Goal: Task Accomplishment & Management: Manage account settings

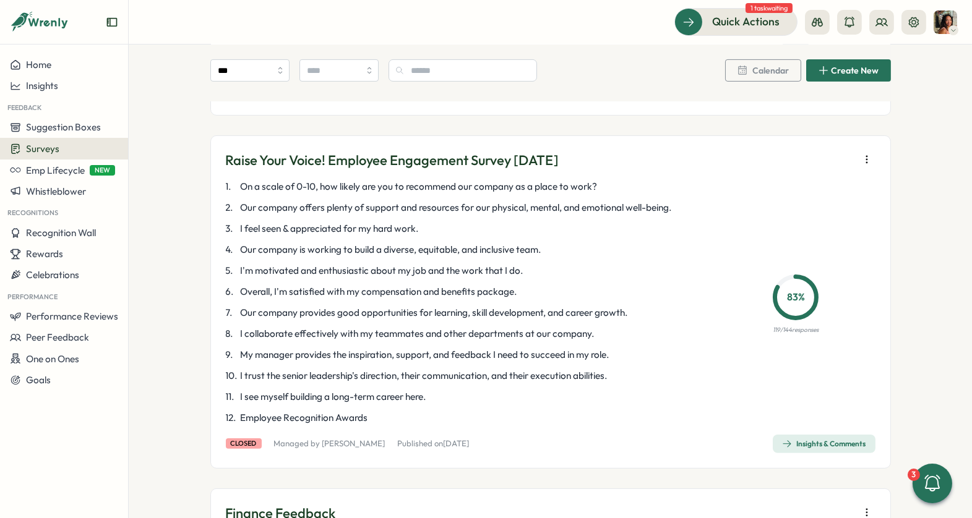
scroll to position [881, 0]
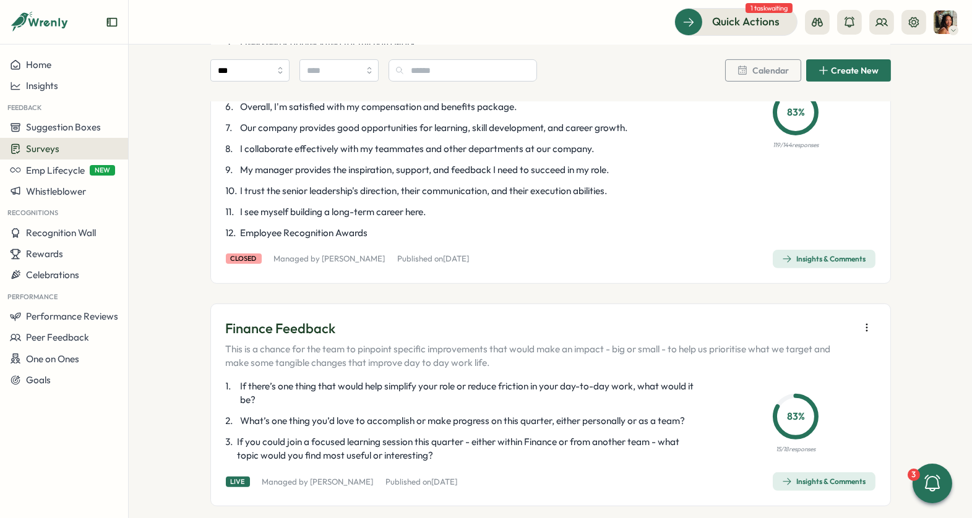
click at [67, 152] on div "Surveys" at bounding box center [64, 149] width 108 height 12
click at [153, 148] on div "Onboarding Surveys" at bounding box center [177, 149] width 92 height 14
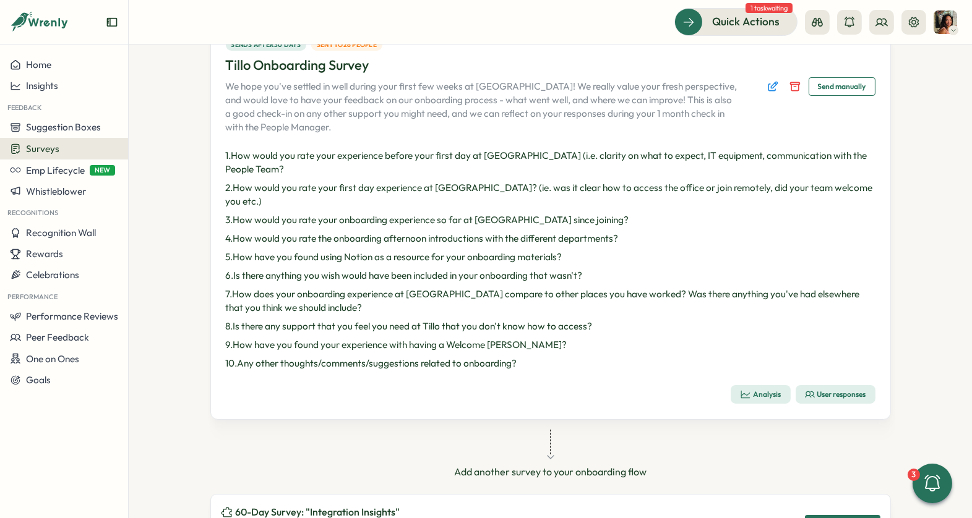
scroll to position [115, 0]
click at [749, 388] on div "Analysis" at bounding box center [760, 393] width 41 height 11
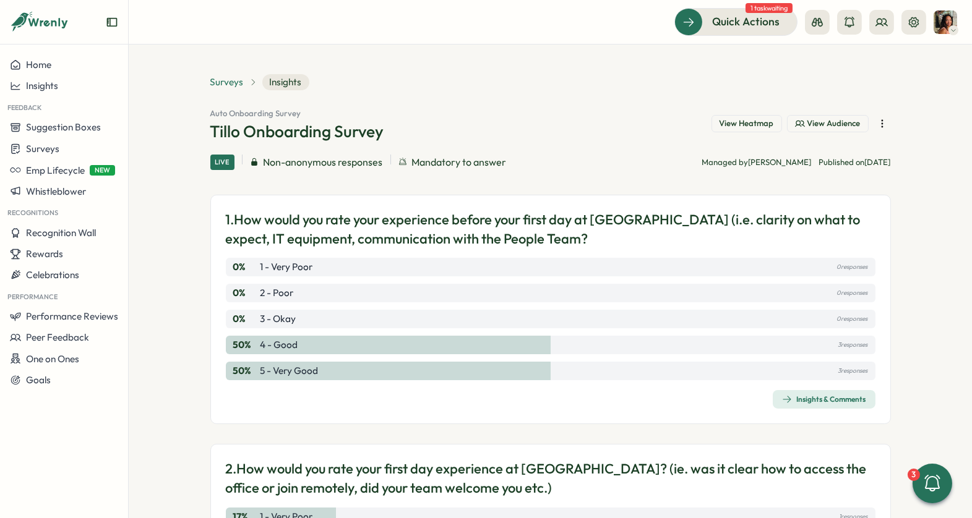
click at [229, 77] on span "Surveys" at bounding box center [226, 82] width 33 height 14
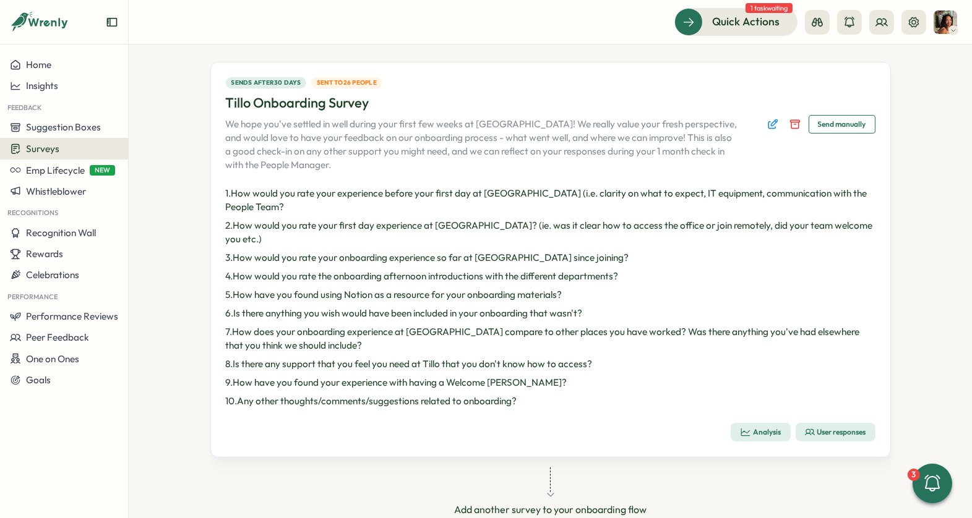
scroll to position [208, 0]
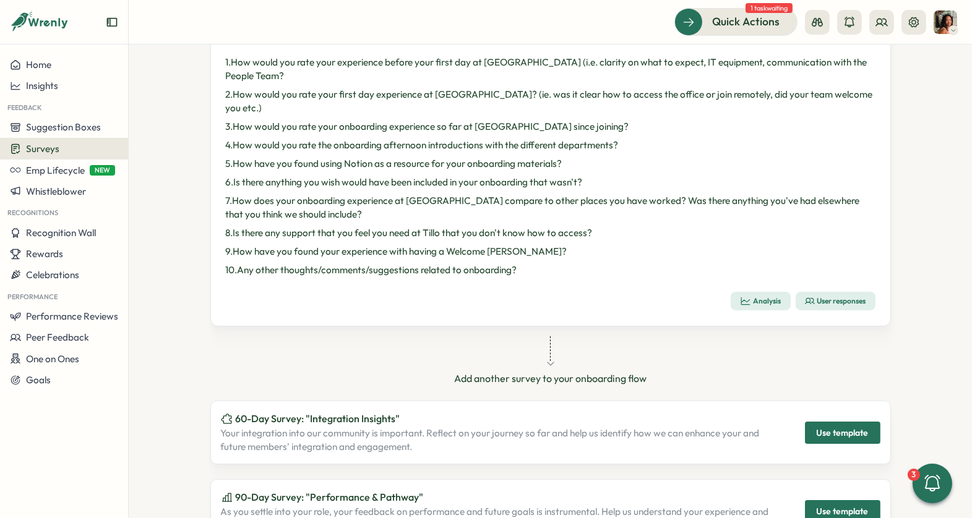
click at [826, 296] on div "User responses" at bounding box center [835, 301] width 61 height 10
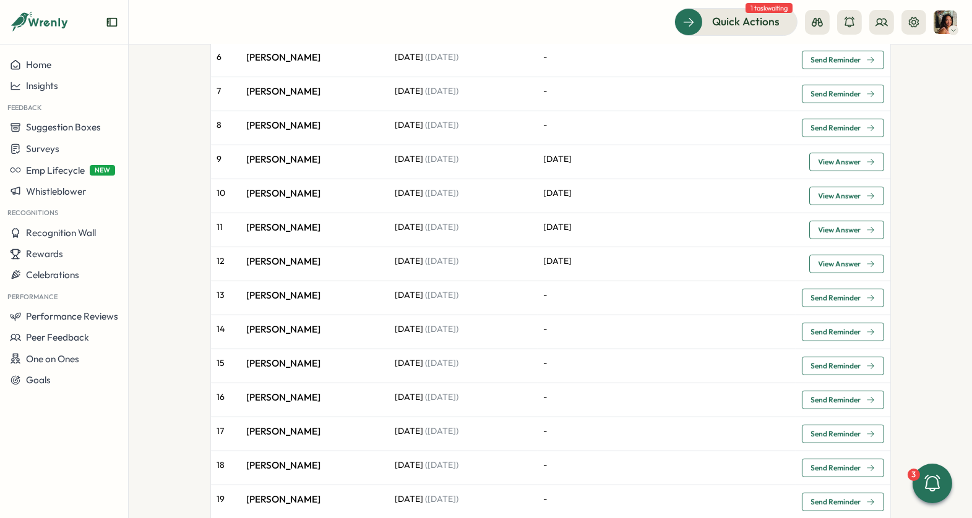
scroll to position [790, 0]
click at [852, 191] on span "View Answer" at bounding box center [839, 194] width 43 height 7
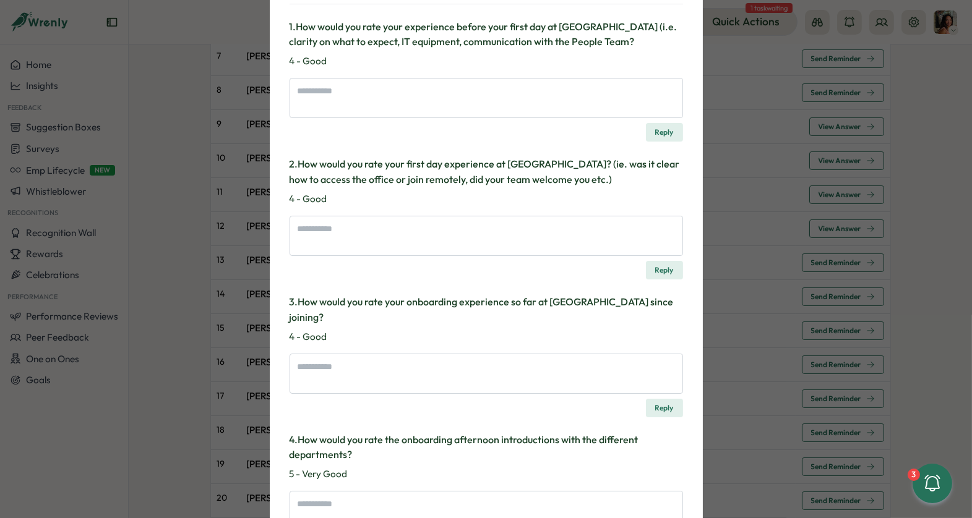
scroll to position [0, 0]
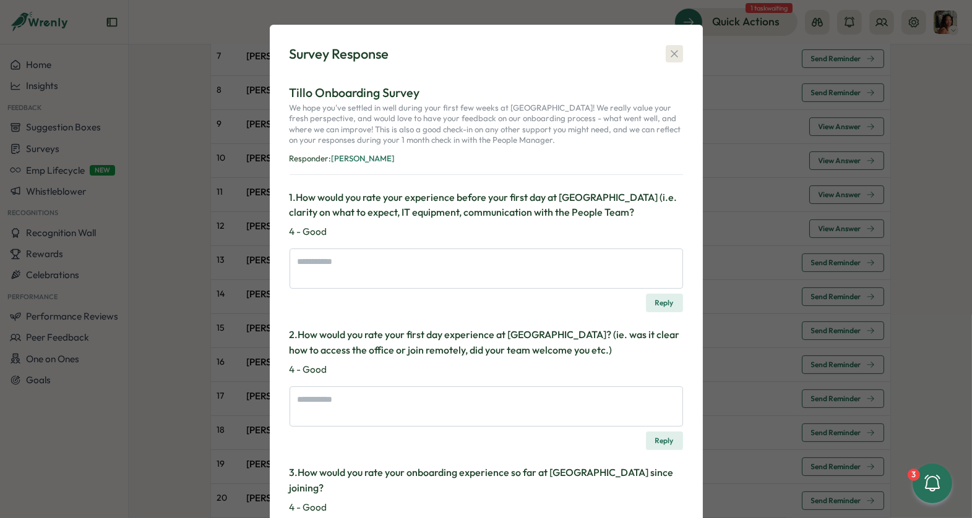
click at [669, 54] on icon "button" at bounding box center [674, 54] width 12 height 12
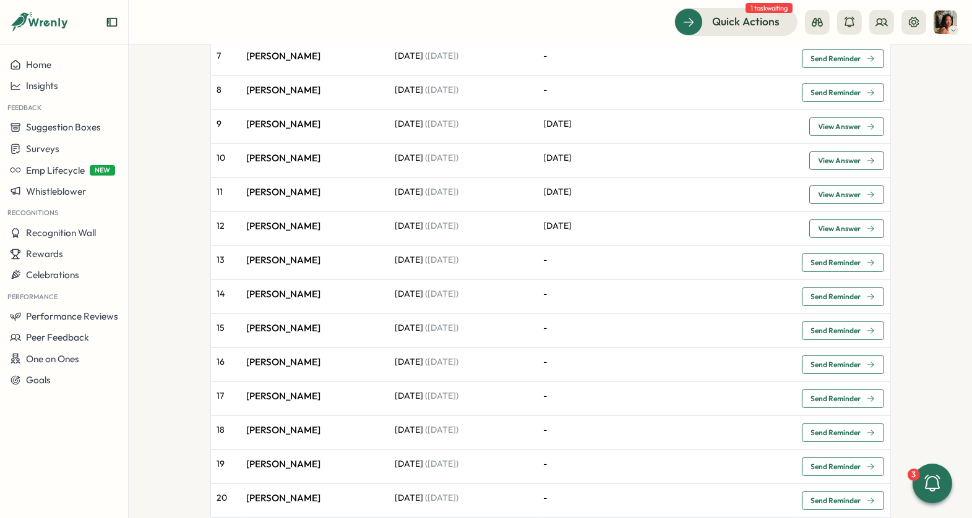
click at [857, 157] on span "View Answer" at bounding box center [839, 160] width 43 height 7
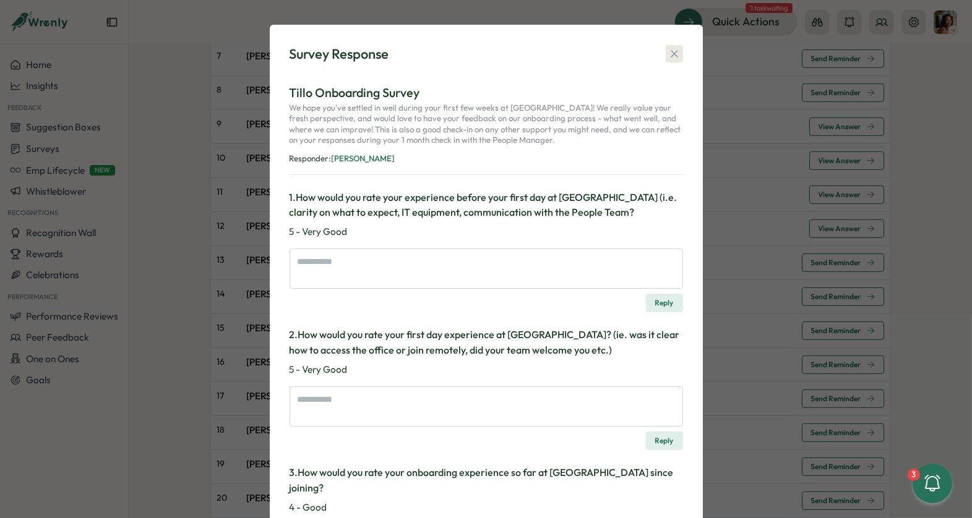
click at [673, 56] on icon "button" at bounding box center [673, 54] width 7 height 7
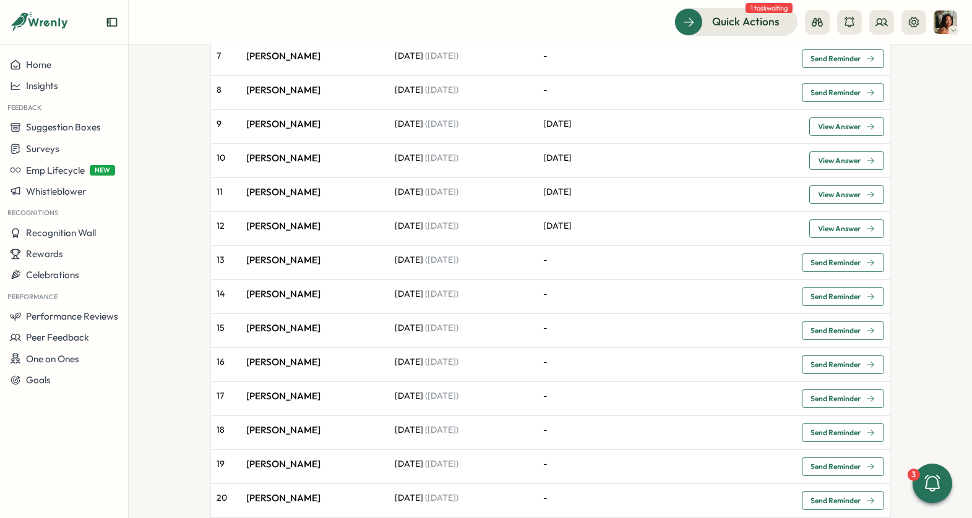
click at [841, 123] on span "View Answer" at bounding box center [839, 126] width 43 height 7
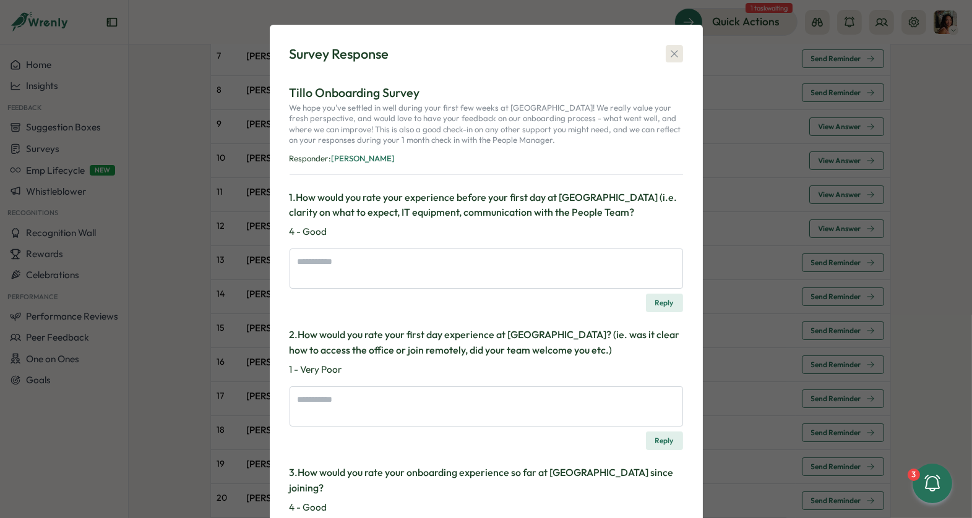
click at [670, 53] on icon "button" at bounding box center [674, 54] width 12 height 12
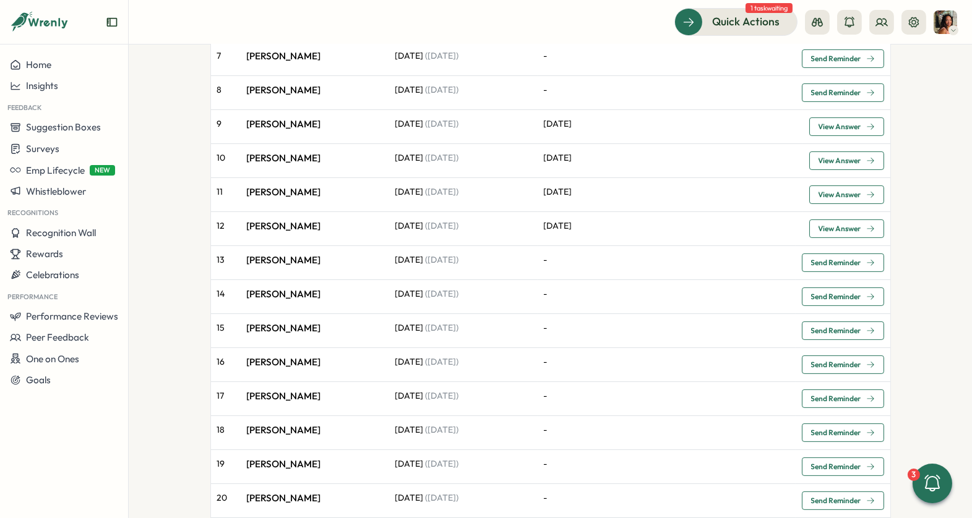
click at [854, 225] on span "View Answer" at bounding box center [839, 228] width 43 height 7
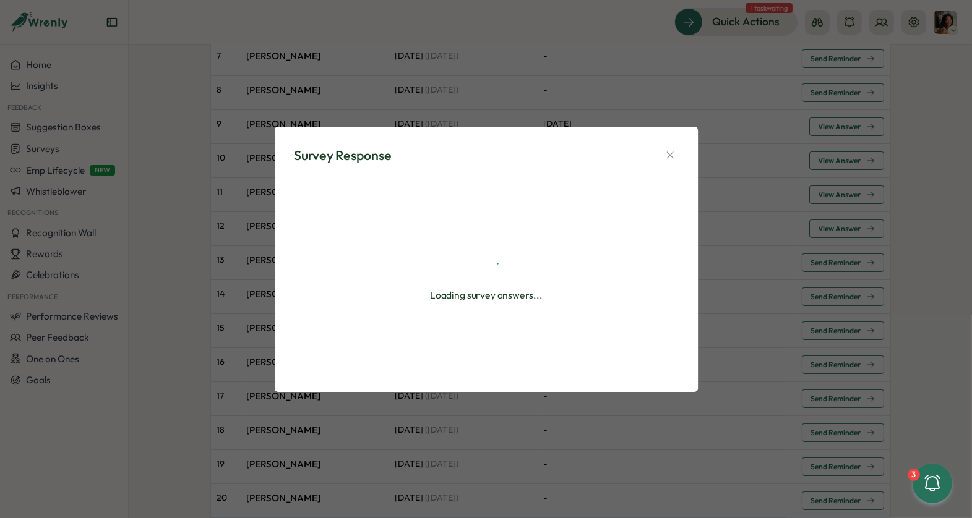
type textarea "*"
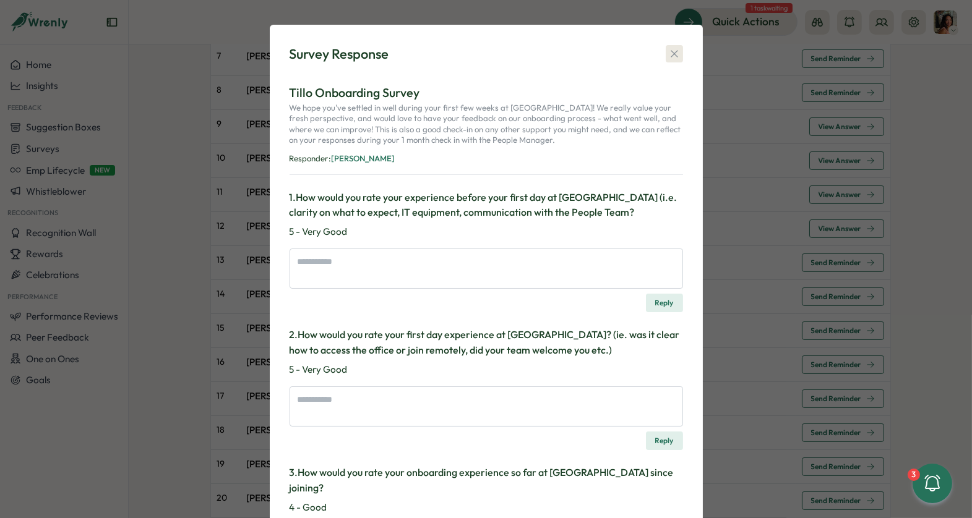
click at [674, 49] on icon "button" at bounding box center [674, 54] width 12 height 12
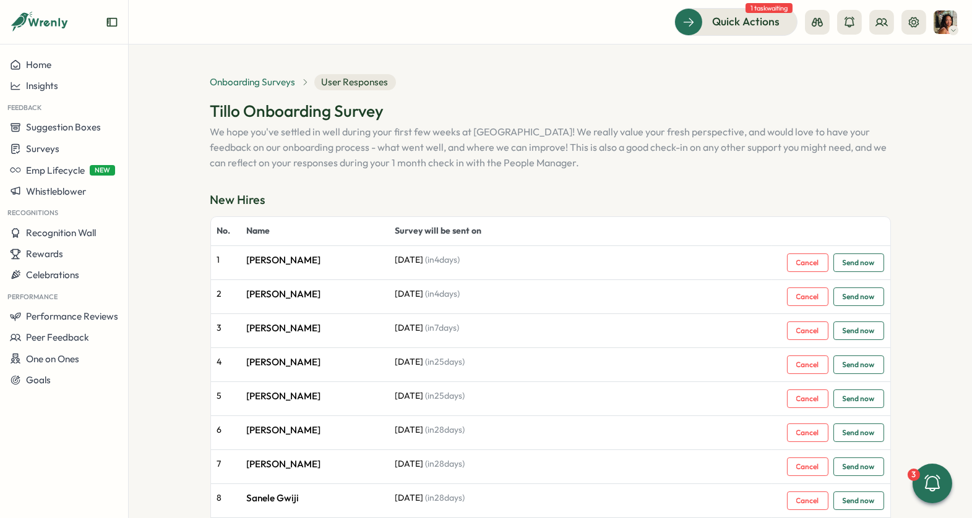
click at [246, 81] on span "Onboarding Surveys" at bounding box center [252, 82] width 85 height 14
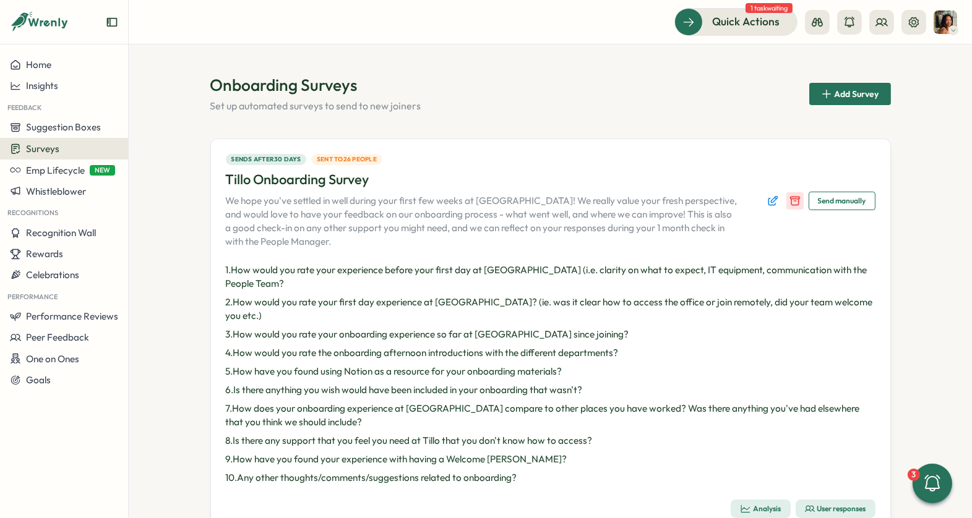
click at [794, 201] on line "Disable survey" at bounding box center [795, 201] width 2 height 0
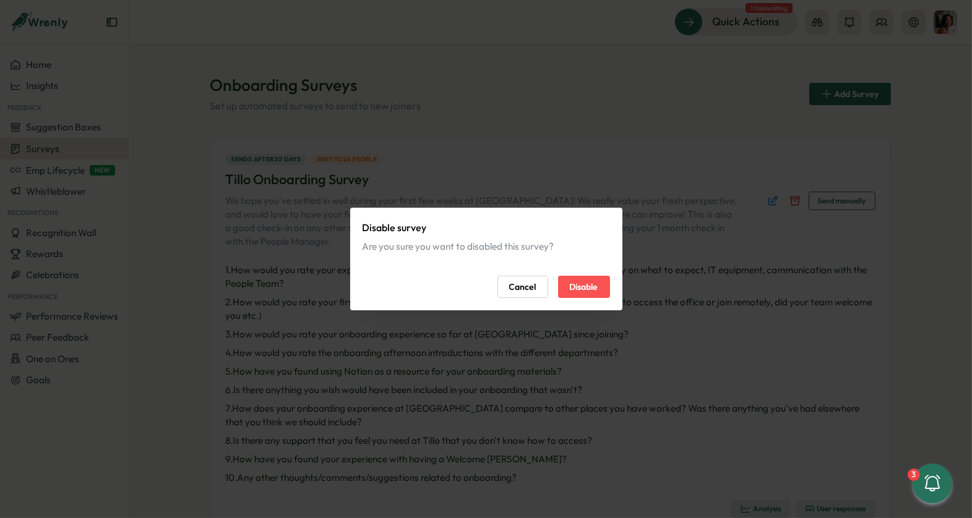
click at [585, 286] on span "Disable" at bounding box center [584, 286] width 28 height 21
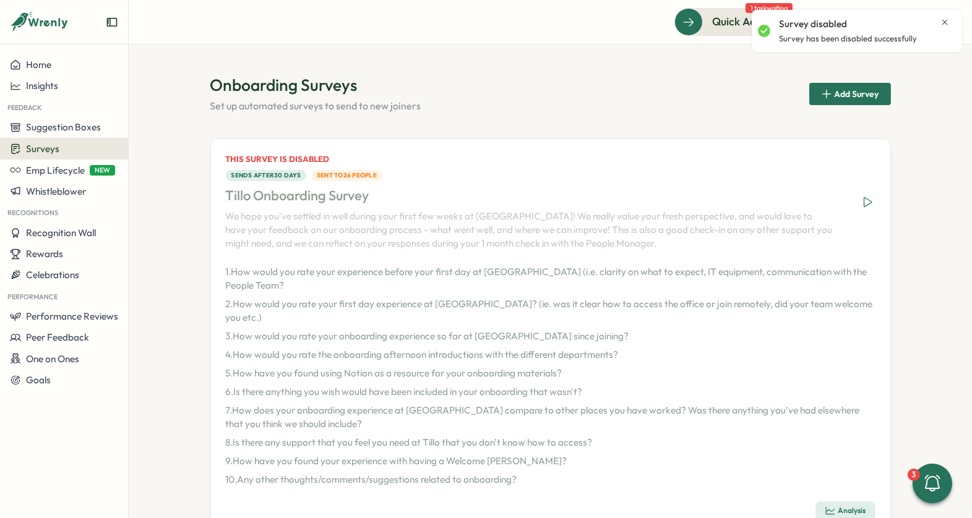
scroll to position [322, 0]
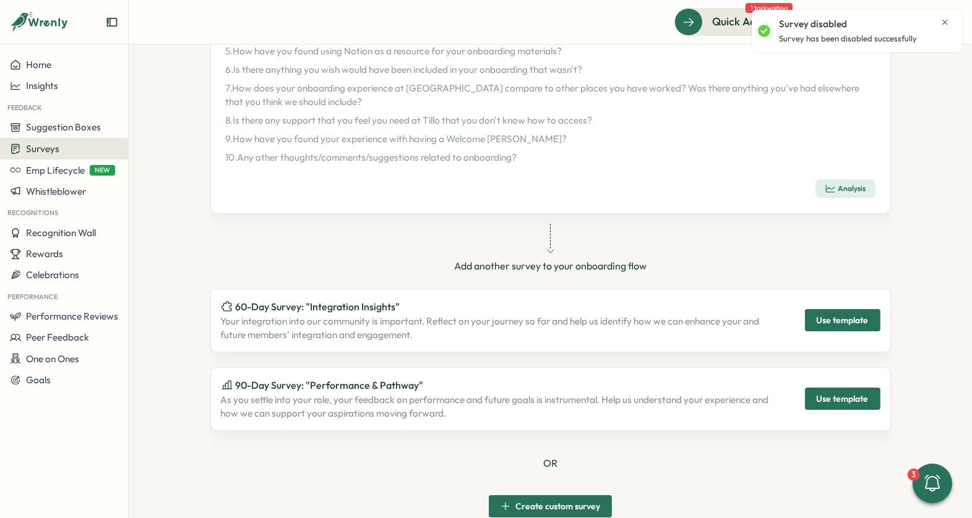
click at [46, 149] on span "Surveys" at bounding box center [42, 149] width 33 height 12
click at [48, 64] on span "Home" at bounding box center [38, 65] width 25 height 12
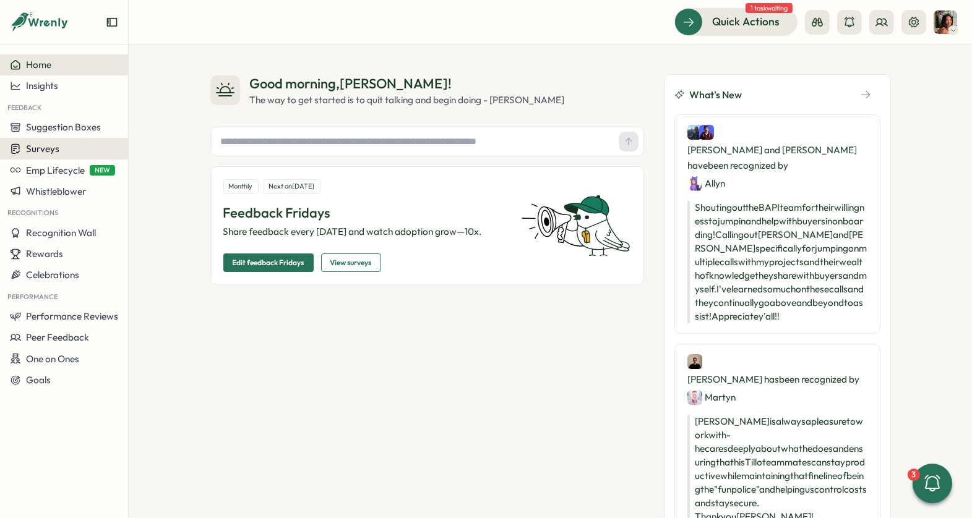
click at [53, 146] on span "Surveys" at bounding box center [42, 149] width 33 height 12
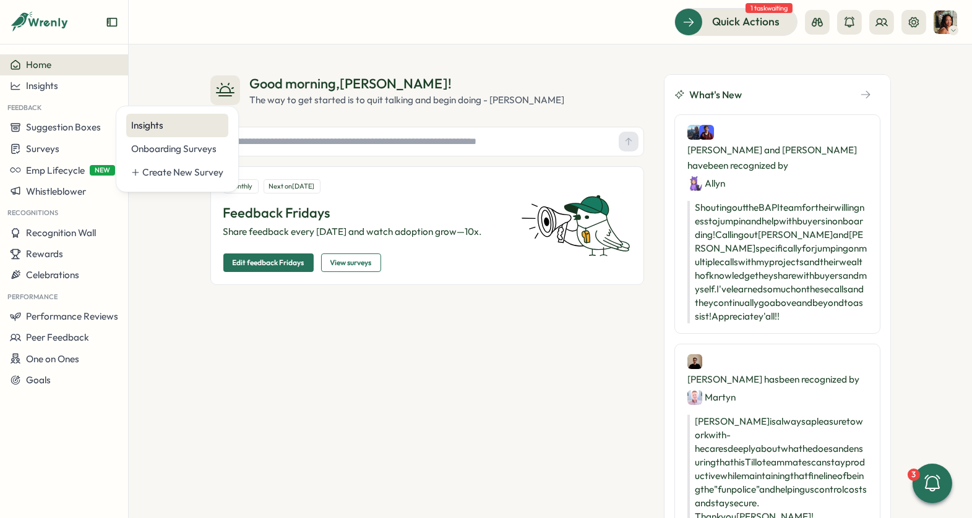
click at [197, 122] on div "Insights" at bounding box center [177, 126] width 92 height 14
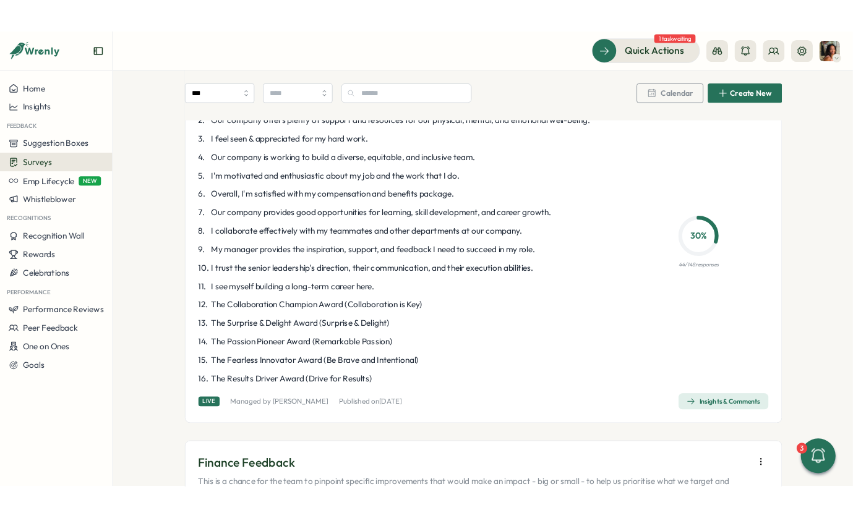
scroll to position [167, 0]
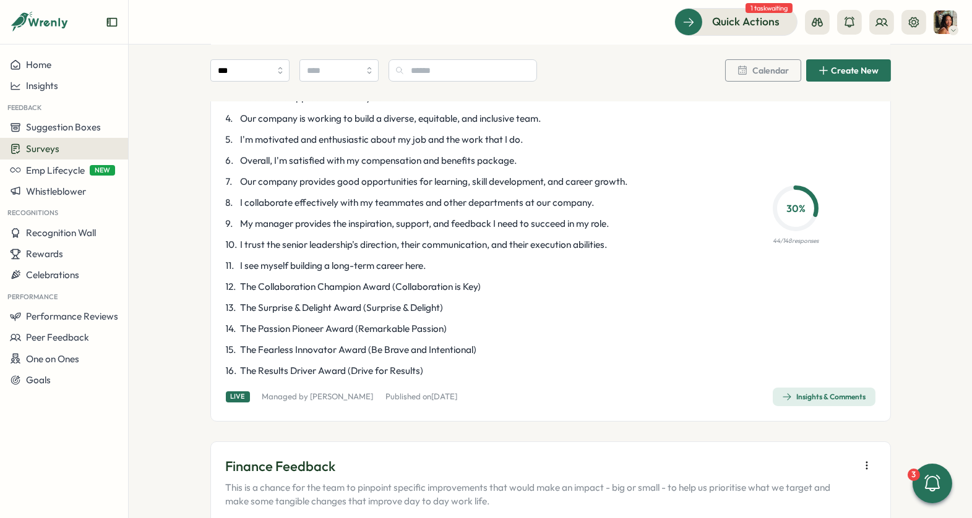
click at [807, 392] on div "Insights & Comments" at bounding box center [824, 397] width 84 height 10
